Goal: Task Accomplishment & Management: Manage account settings

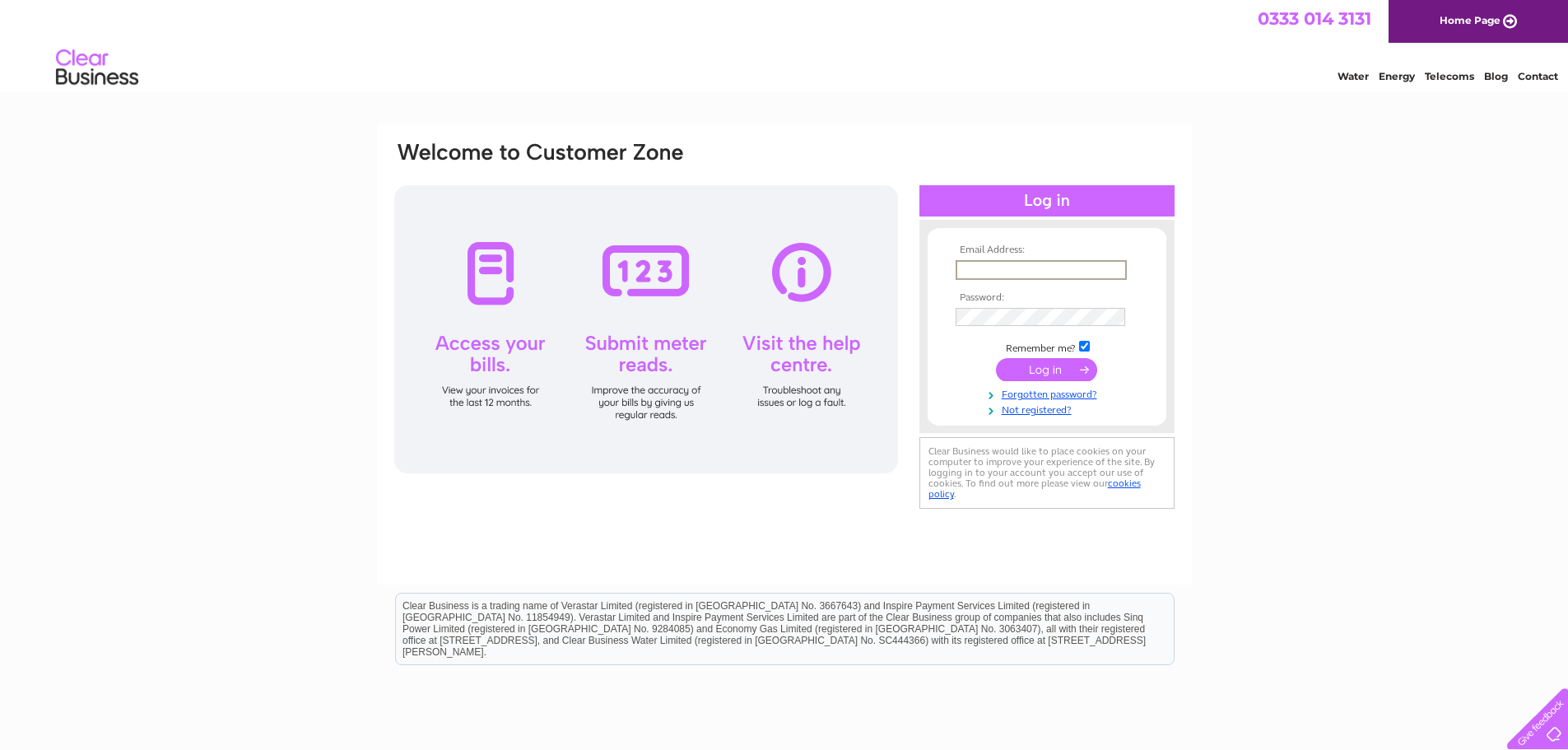
click at [1013, 270] on input "text" at bounding box center [1040, 270] width 171 height 19
type input "sugesh_shara@hotmail.com"
click at [1061, 372] on input "submit" at bounding box center [1046, 368] width 101 height 23
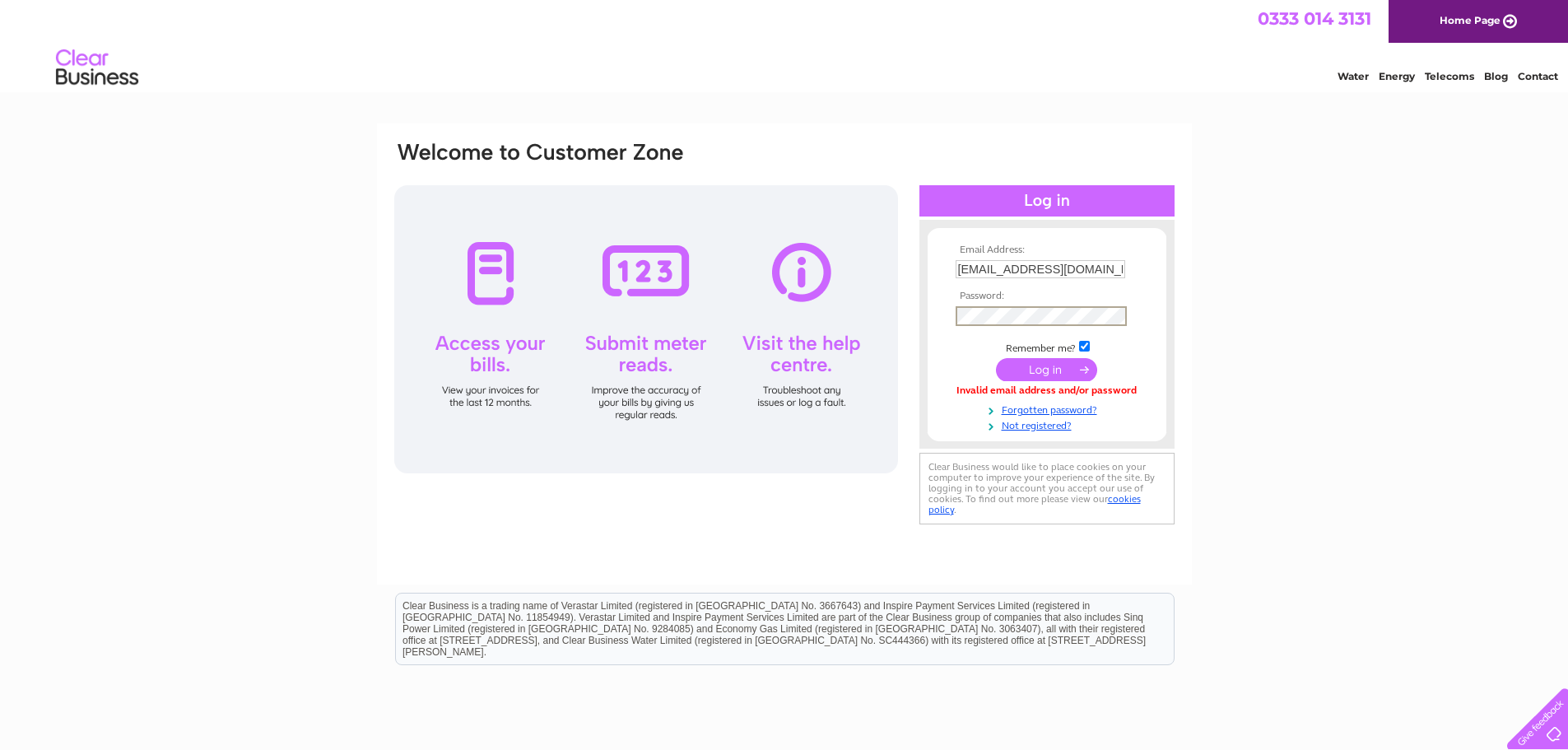
click at [1081, 367] on input "submit" at bounding box center [1046, 370] width 101 height 23
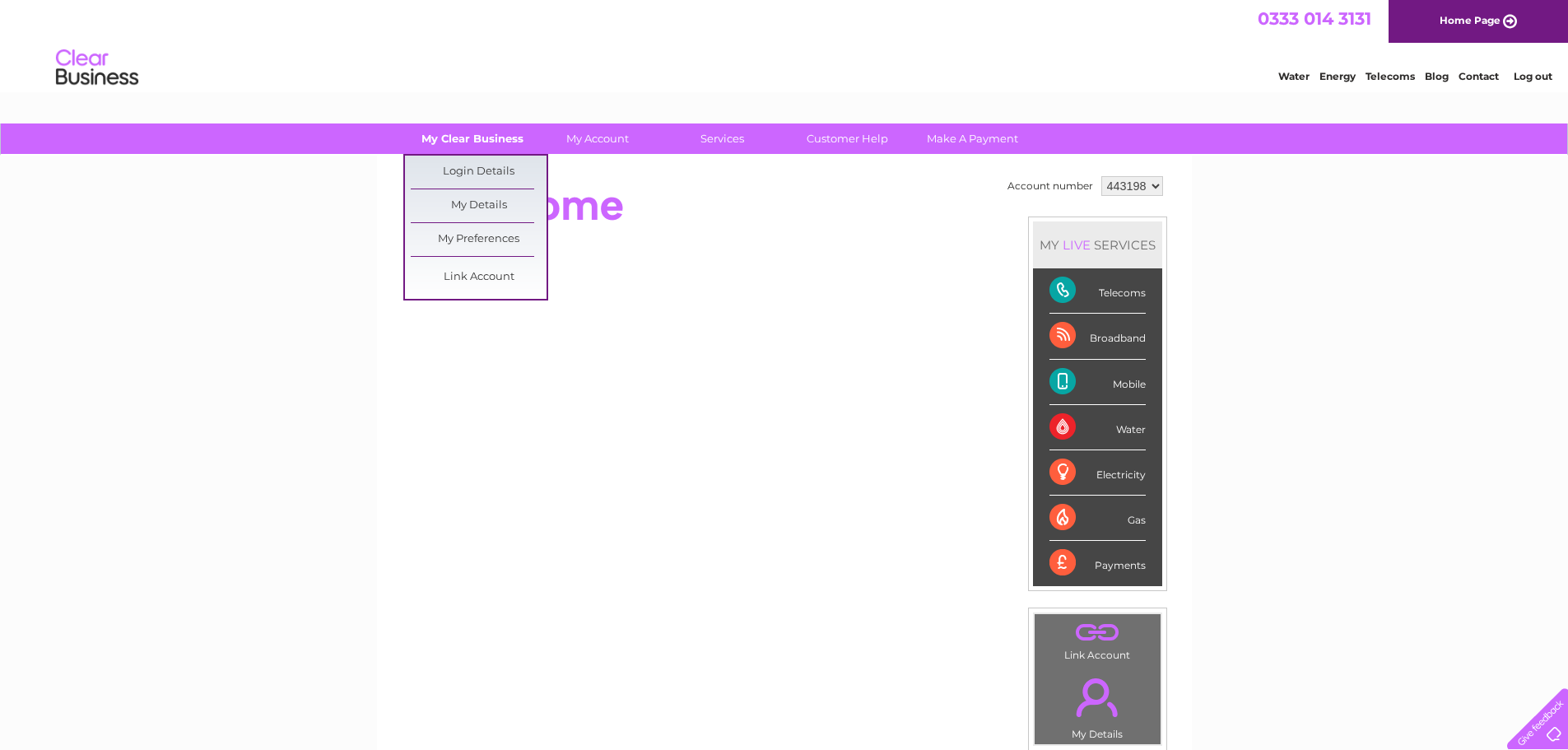
click at [474, 137] on link "My Clear Business" at bounding box center [472, 139] width 136 height 31
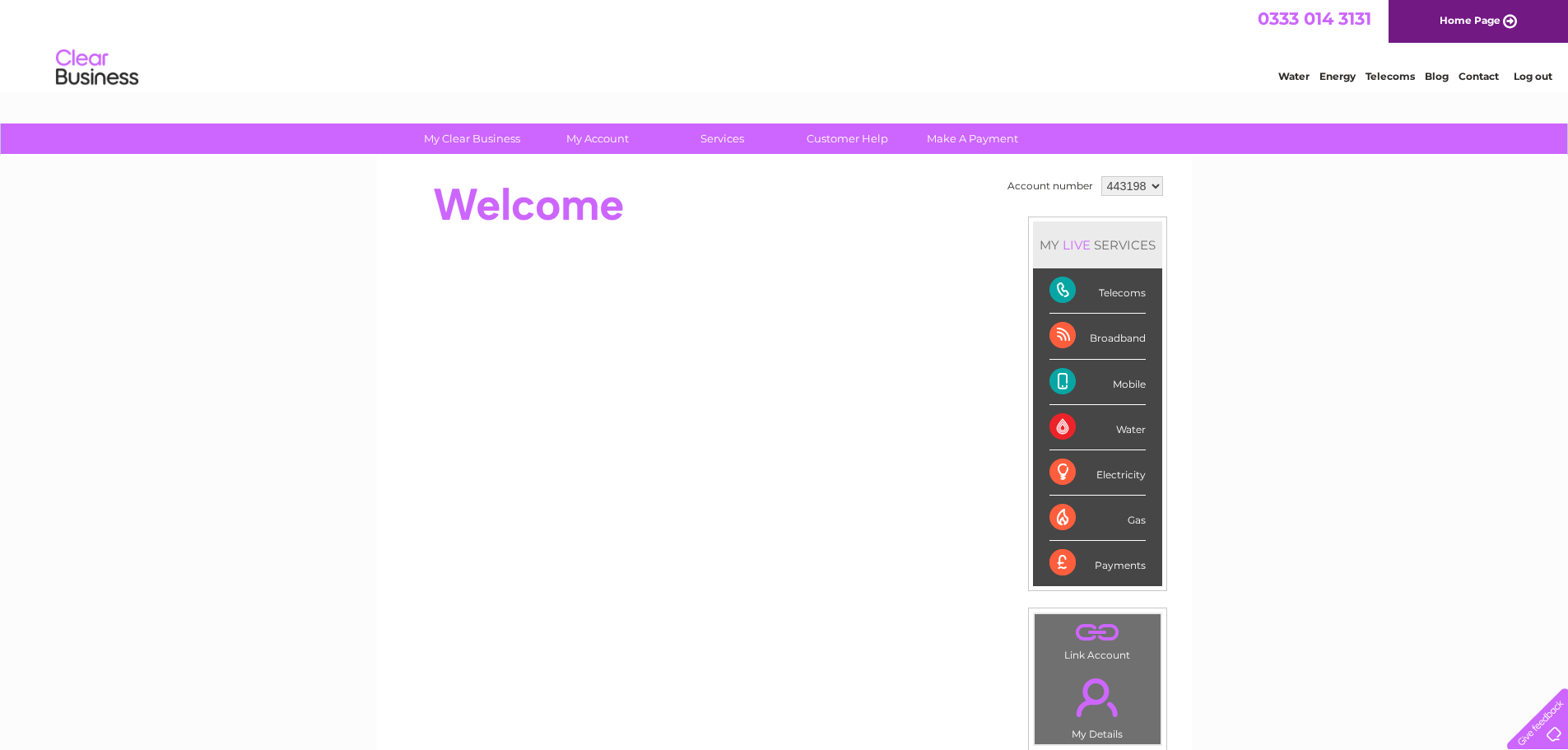
click at [1125, 302] on div "Telecoms" at bounding box center [1098, 291] width 96 height 45
click at [1125, 285] on div "Telecoms" at bounding box center [1098, 291] width 96 height 45
click at [1120, 425] on div "Water" at bounding box center [1098, 428] width 96 height 45
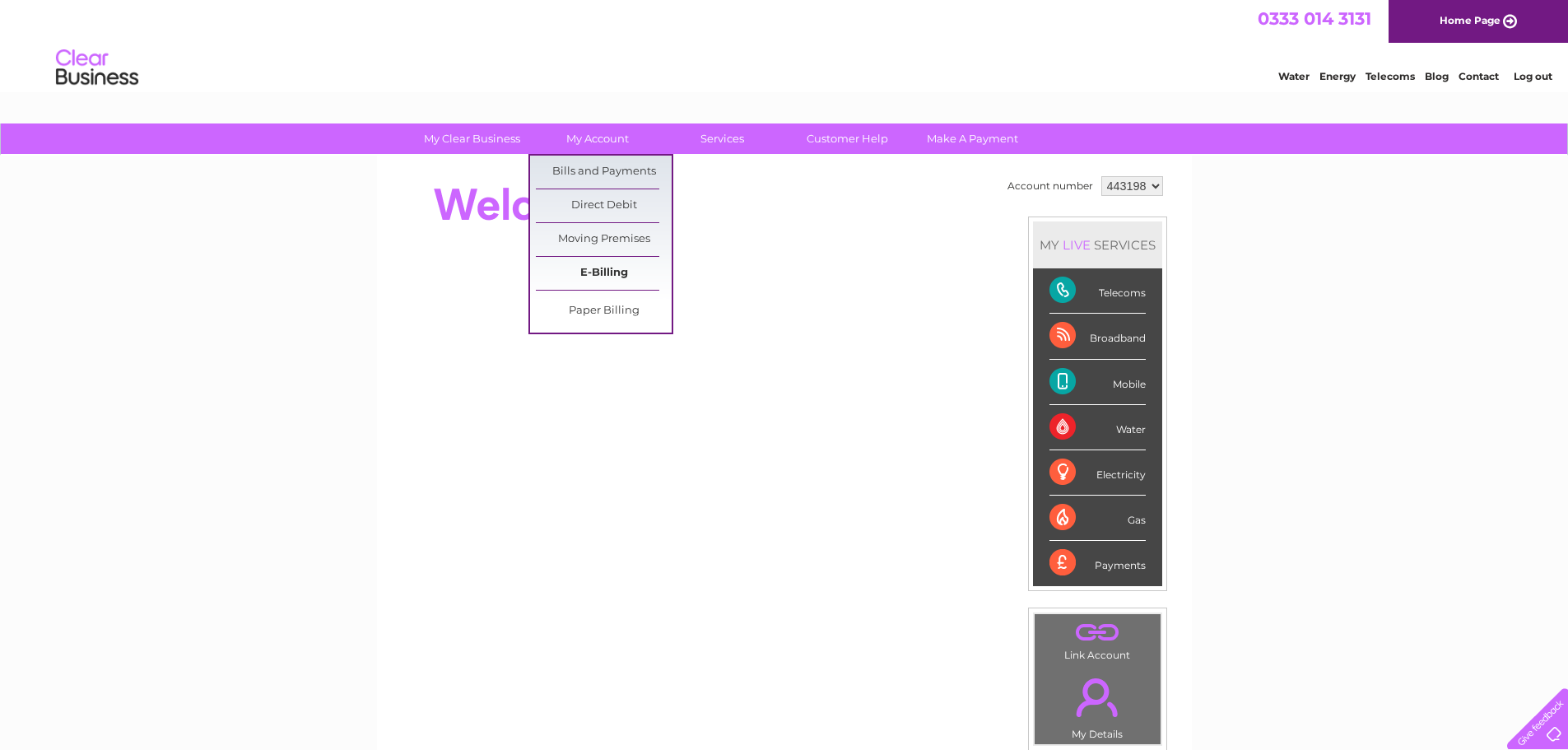
click at [615, 272] on link "E-Billing" at bounding box center [603, 273] width 136 height 33
click at [612, 171] on link "Bills and Payments" at bounding box center [603, 172] width 136 height 33
